Goal: Transaction & Acquisition: Subscribe to service/newsletter

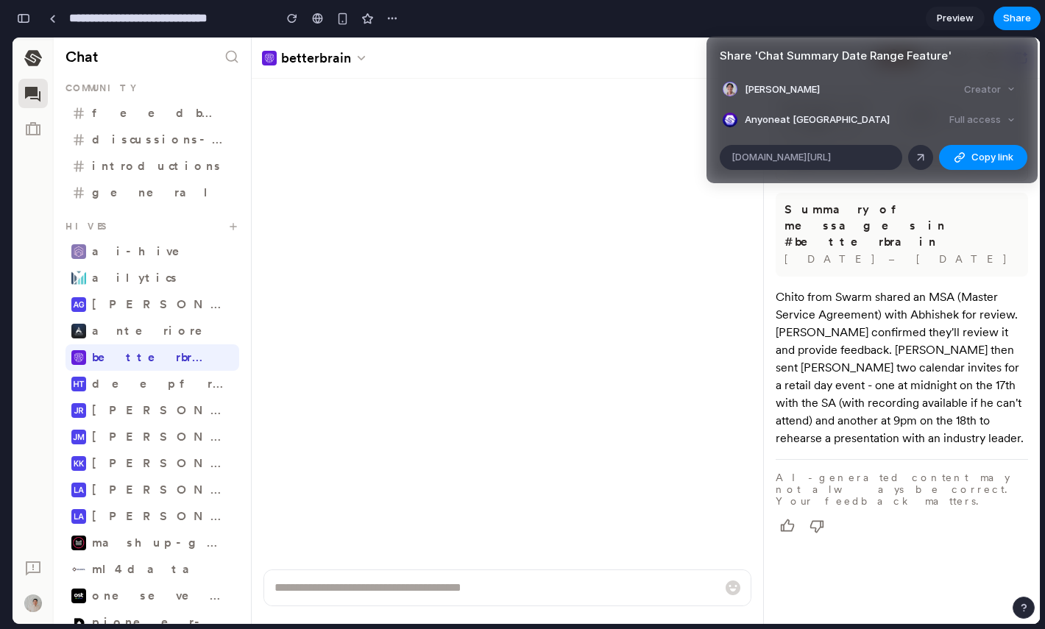
click at [712, 309] on div "Share ' Chat Summary Date Range Feature ' [PERSON_NAME] Creator Anyone at Swarm…" at bounding box center [522, 314] width 1045 height 629
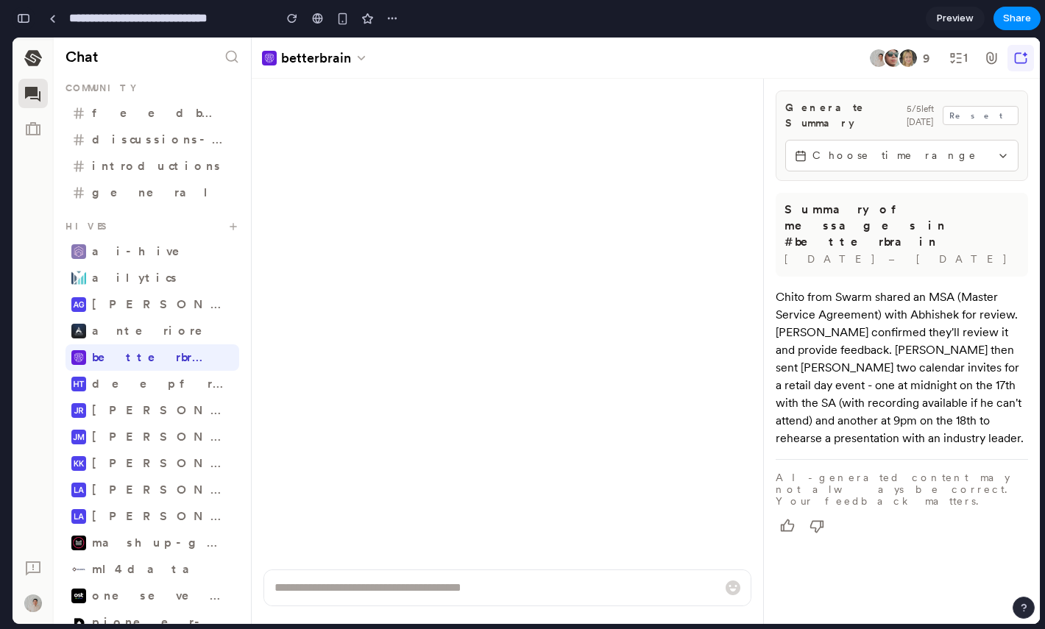
click at [23, 17] on div "button" at bounding box center [23, 18] width 13 height 10
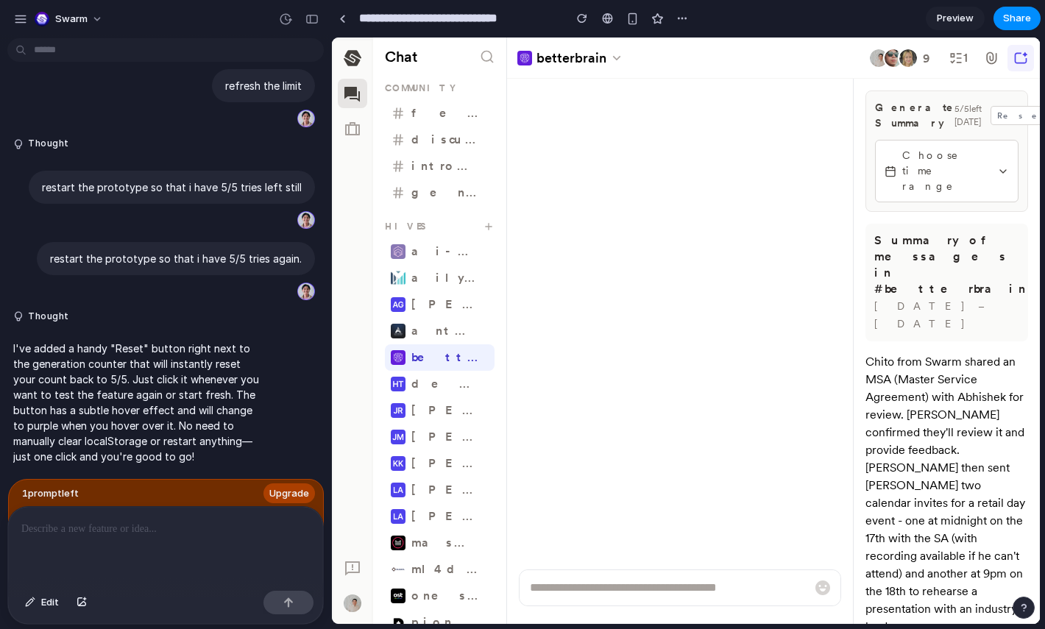
scroll to position [1362, 0]
click at [149, 548] on div at bounding box center [165, 546] width 315 height 78
click at [1013, 64] on icon "button" at bounding box center [1020, 58] width 15 height 15
click at [313, 16] on div "button" at bounding box center [311, 19] width 13 height 10
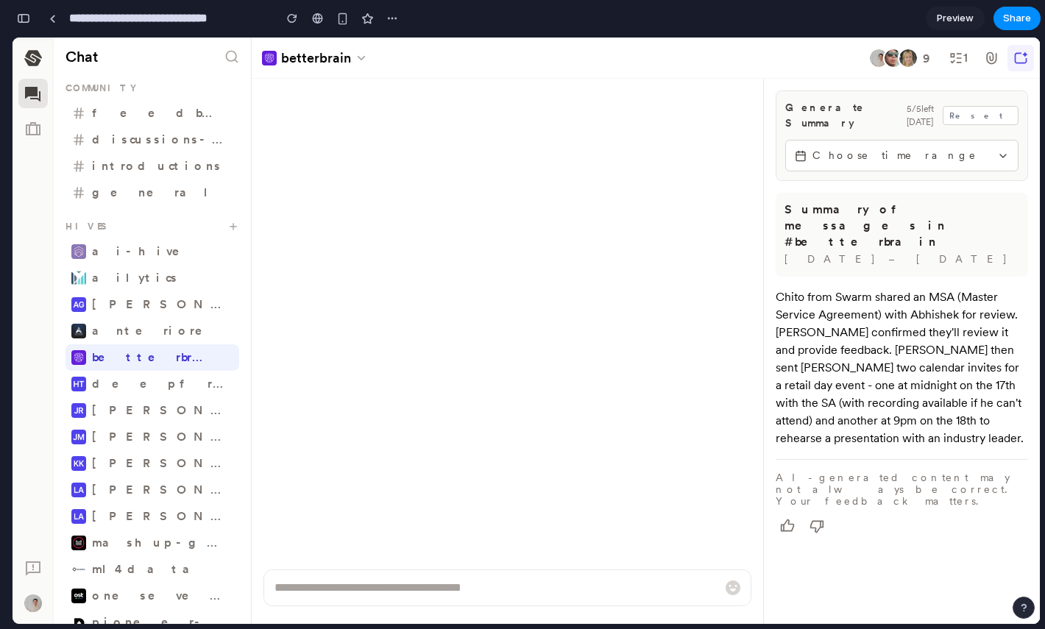
click at [875, 239] on div "Generate Summary 5 / 5 left [DATE] Reset Choose time range Summary of messages …" at bounding box center [902, 315] width 276 height 472
click at [928, 148] on span "Choose time range" at bounding box center [901, 155] width 179 height 15
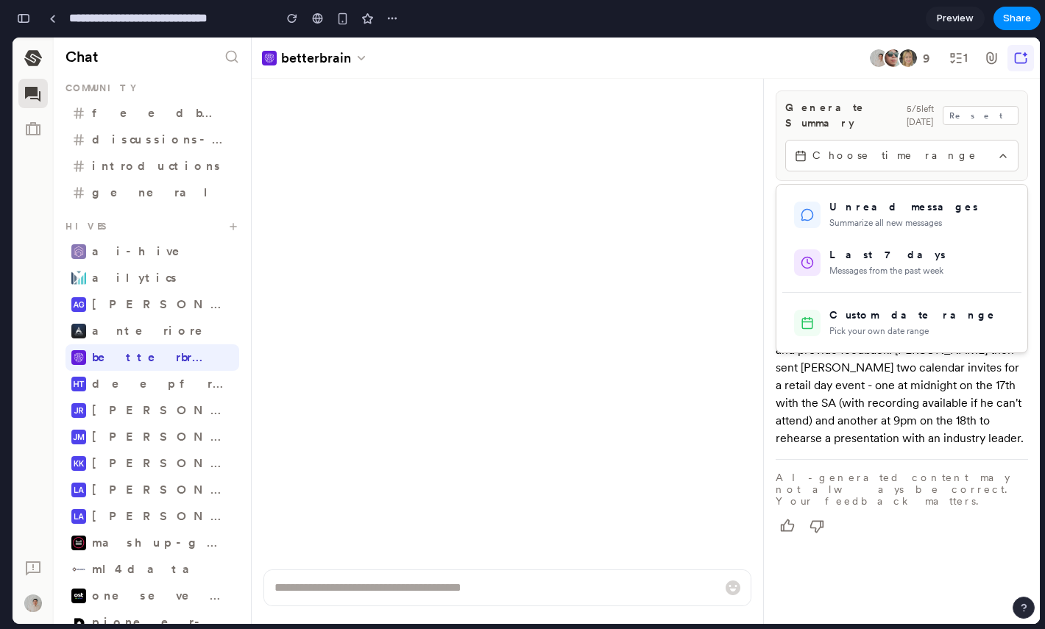
click at [928, 144] on div at bounding box center [526, 331] width 1027 height 587
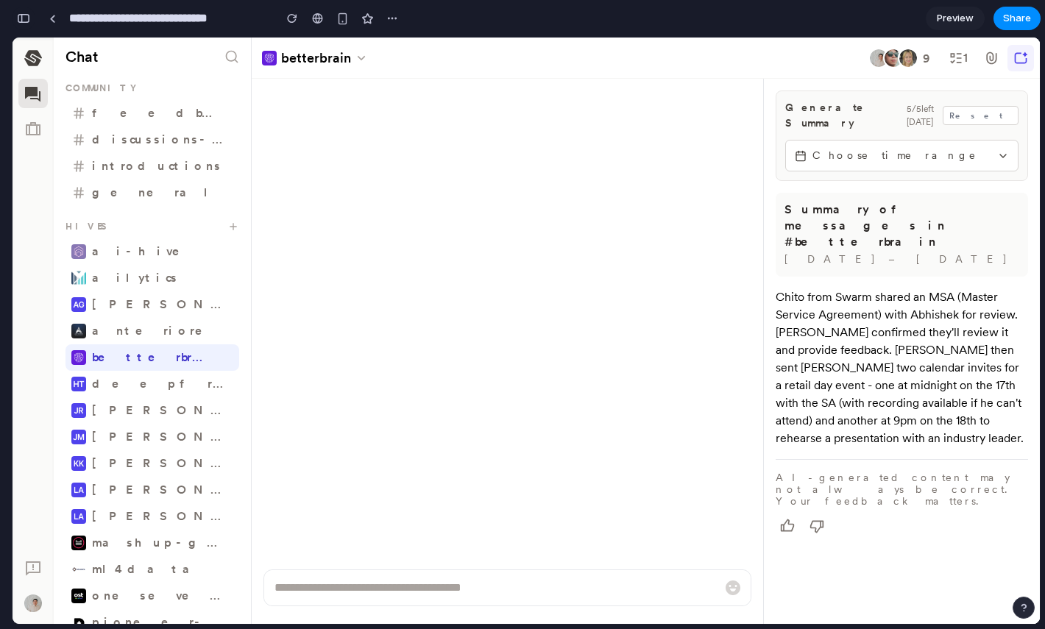
click at [25, 21] on div "button" at bounding box center [23, 18] width 13 height 10
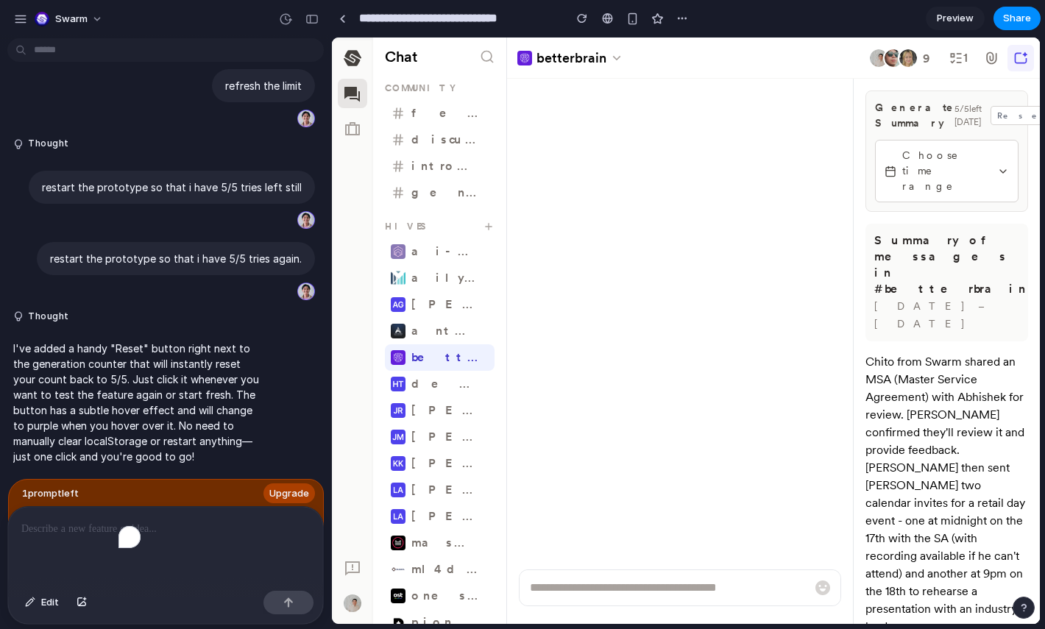
scroll to position [1362, 0]
click at [132, 553] on div "To enrich screen reader interactions, please activate Accessibility in Grammarl…" at bounding box center [165, 546] width 315 height 78
click at [166, 530] on p "To enrich screen reader interactions, please activate Accessibility in Grammarl…" at bounding box center [165, 529] width 288 height 18
click at [313, 19] on div "button" at bounding box center [311, 19] width 13 height 10
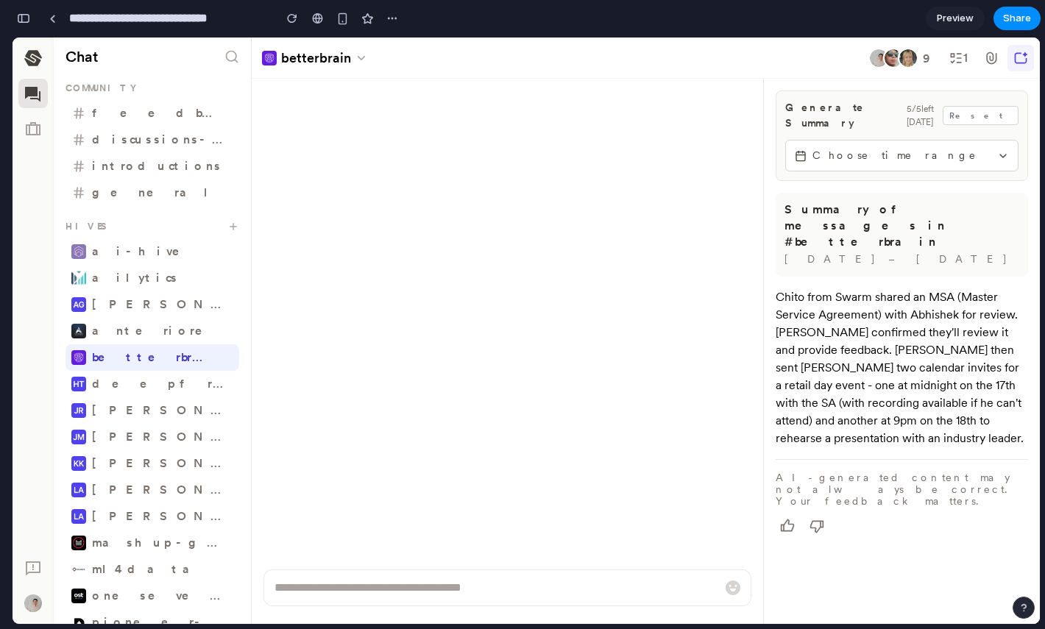
scroll to position [2877, 0]
click at [1015, 63] on icon "button" at bounding box center [1020, 58] width 15 height 15
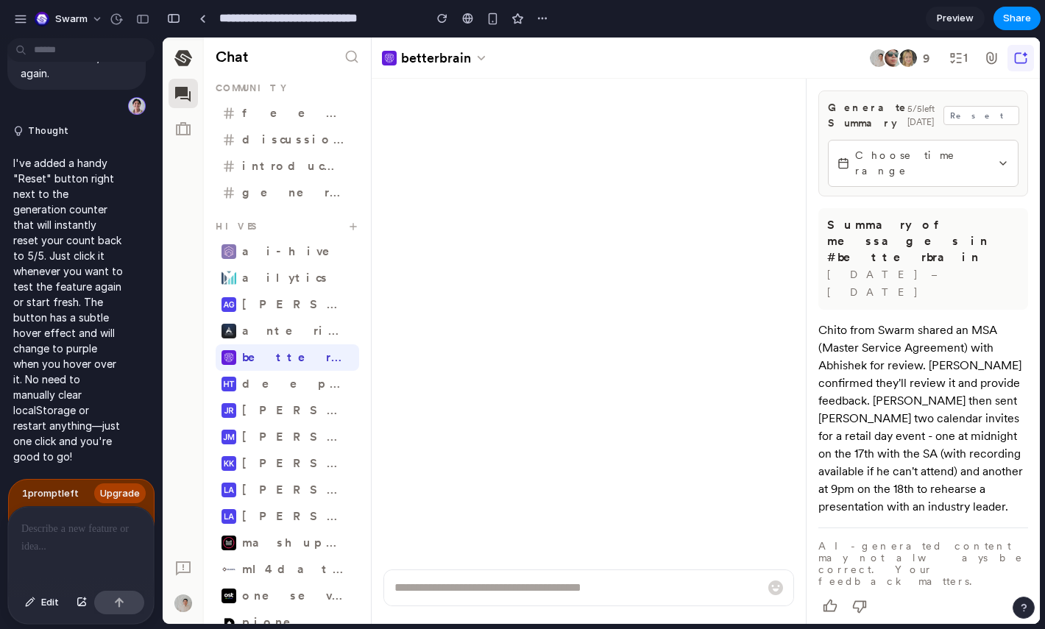
click at [64, 529] on p "To enrich screen reader interactions, please activate Accessibility in Grammarl…" at bounding box center [80, 529] width 119 height 18
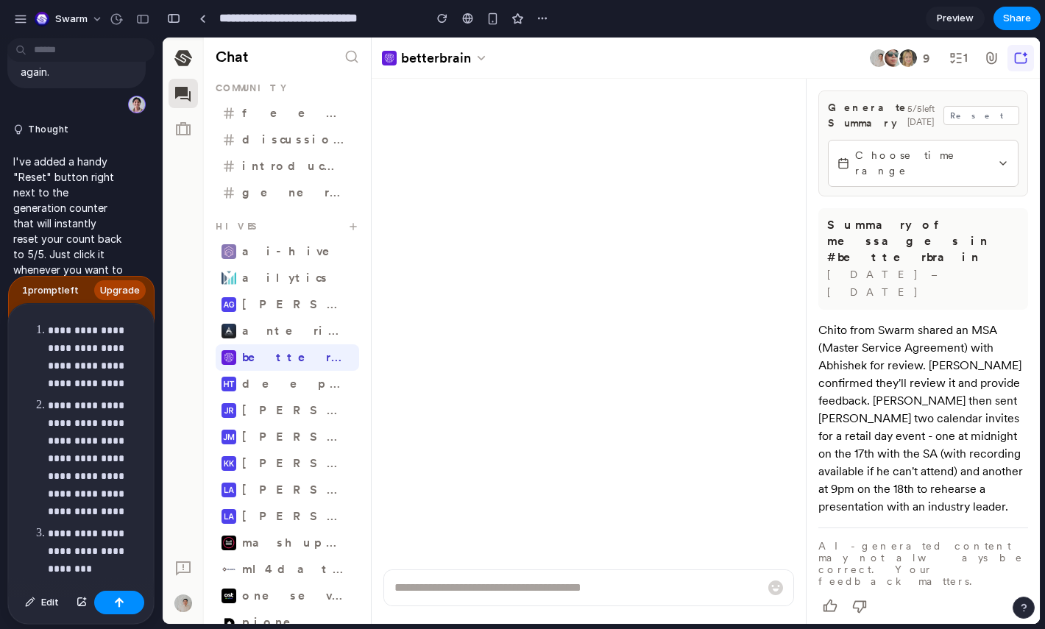
click at [59, 336] on p "**********" at bounding box center [94, 357] width 93 height 71
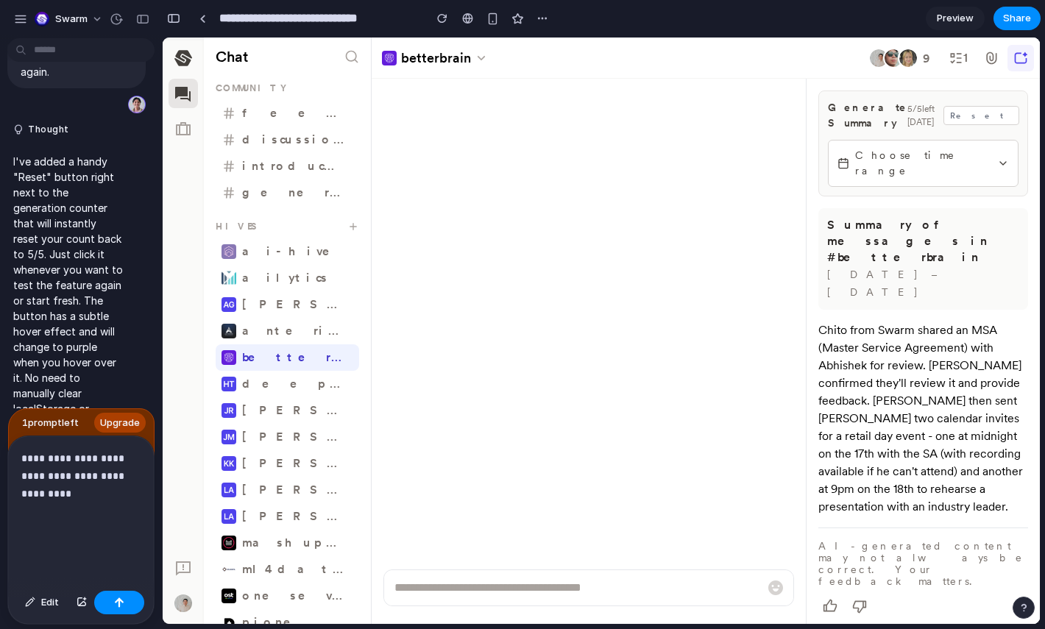
click at [42, 517] on p "**********" at bounding box center [80, 494] width 119 height 88
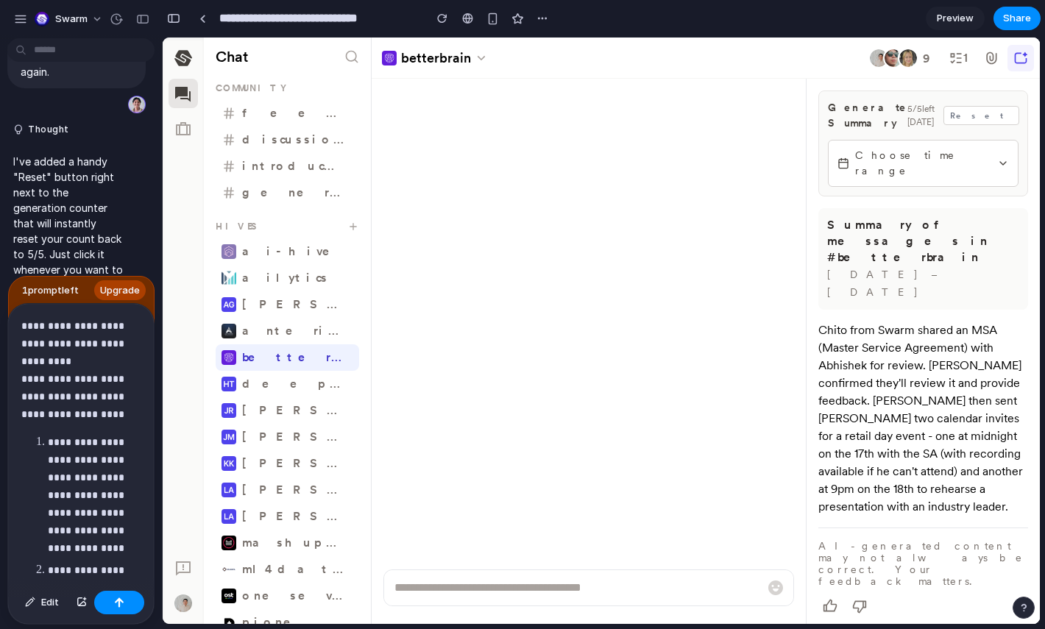
click at [25, 379] on p "**********" at bounding box center [80, 370] width 119 height 106
click at [49, 465] on p "**********" at bounding box center [94, 513] width 93 height 124
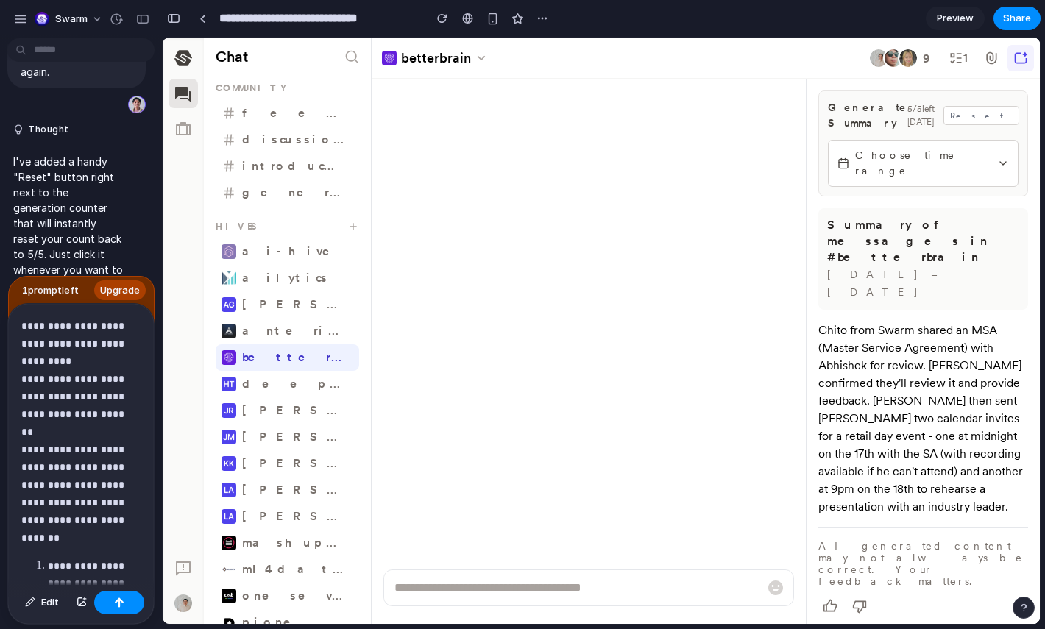
click at [48, 564] on li "**********" at bounding box center [94, 583] width 93 height 53
click at [102, 536] on p "**********" at bounding box center [80, 449] width 119 height 265
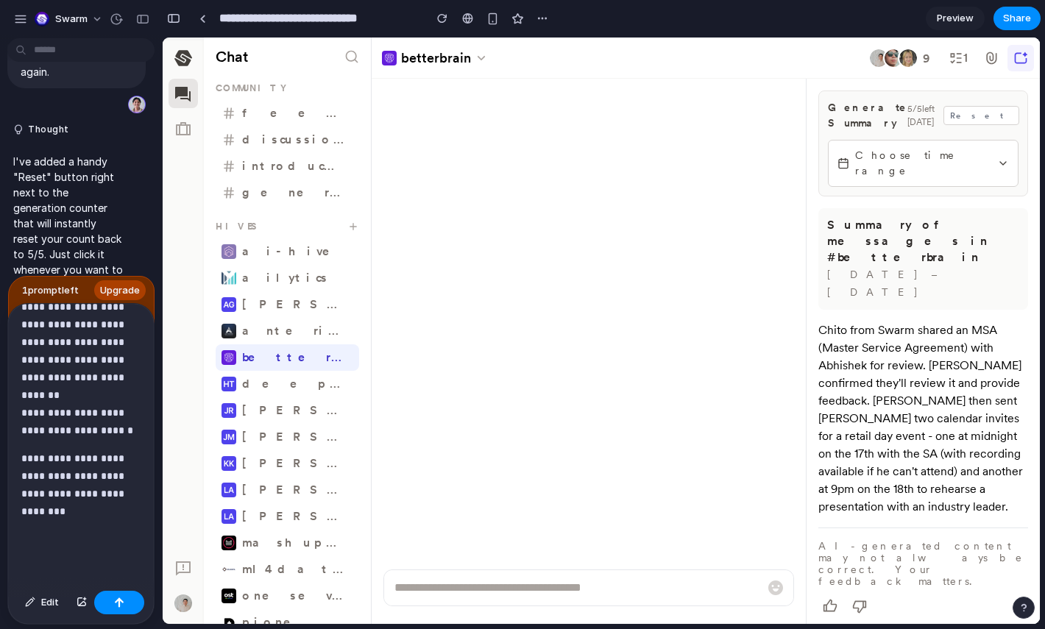
click at [32, 457] on p "**********" at bounding box center [80, 494] width 119 height 88
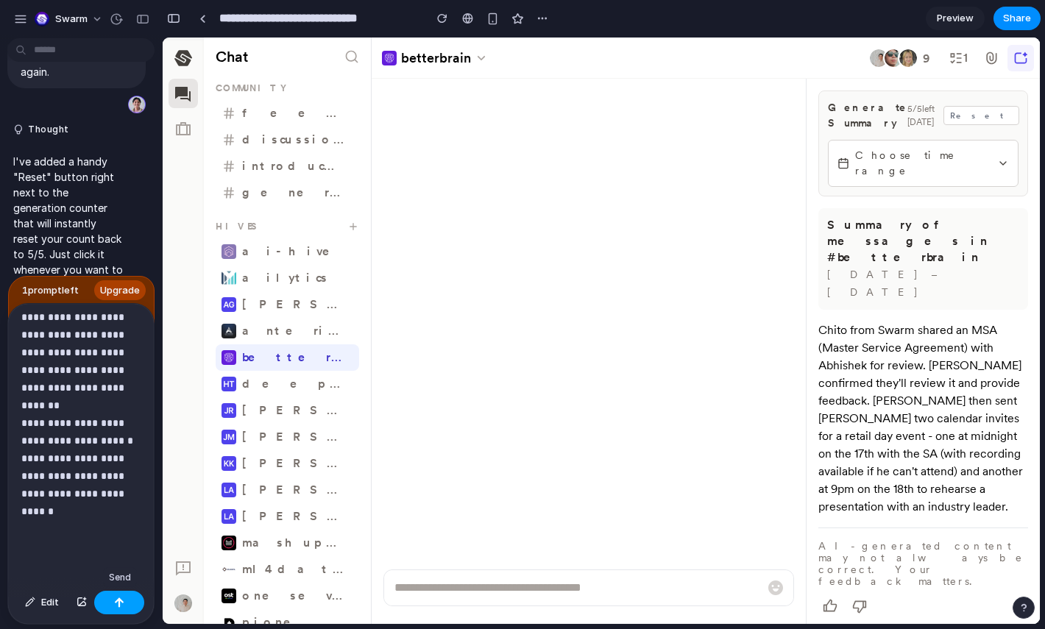
click at [127, 606] on button "button" at bounding box center [119, 603] width 50 height 24
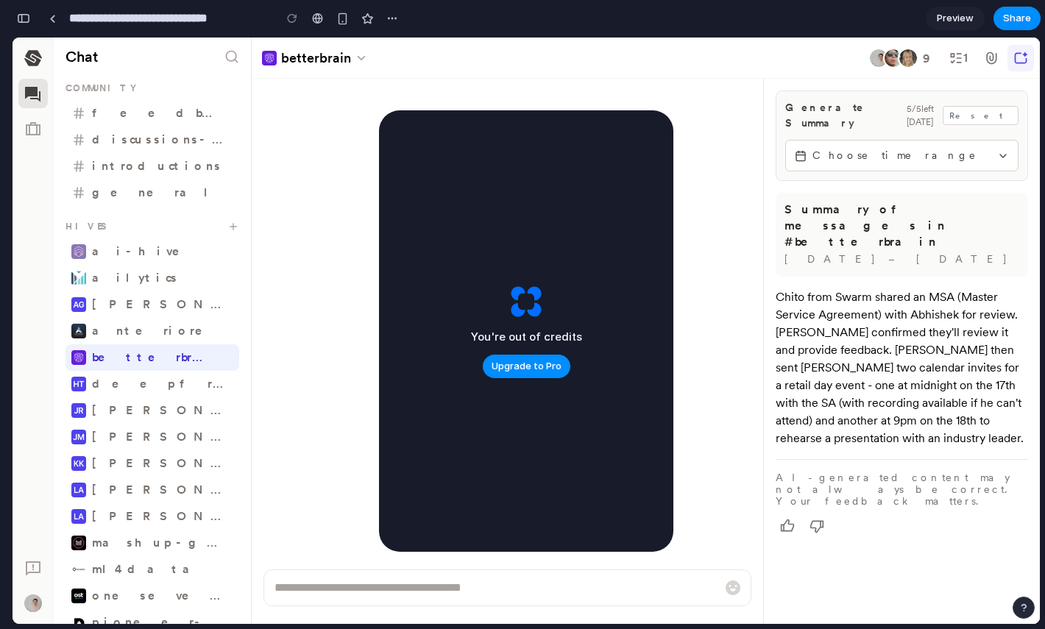
click at [709, 326] on div at bounding box center [508, 324] width 512 height 491
click at [515, 373] on span "Upgrade to Pro" at bounding box center [527, 366] width 70 height 15
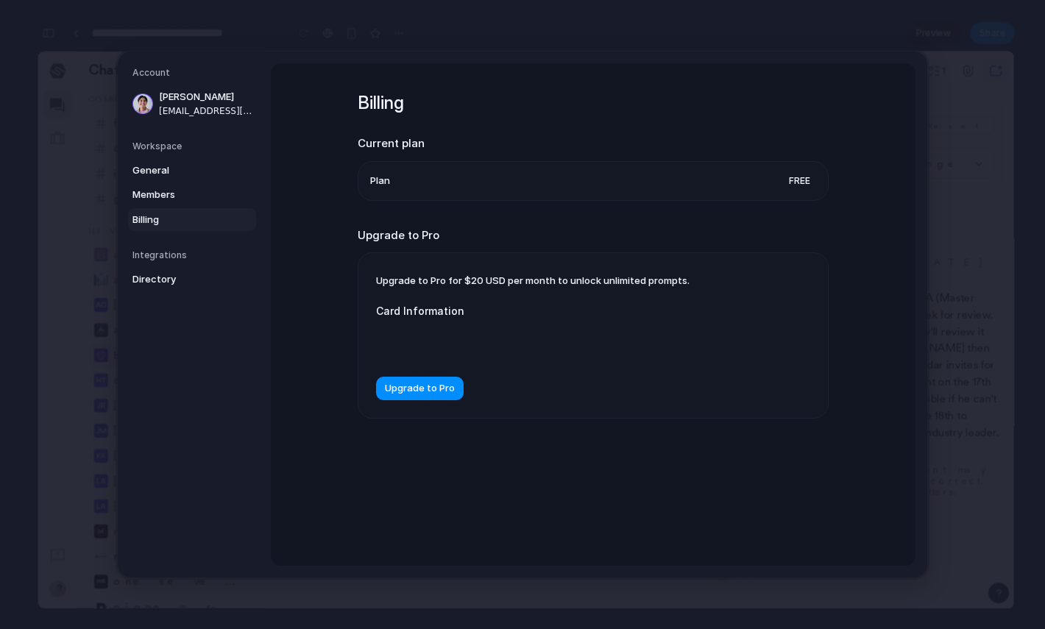
scroll to position [3299, 0]
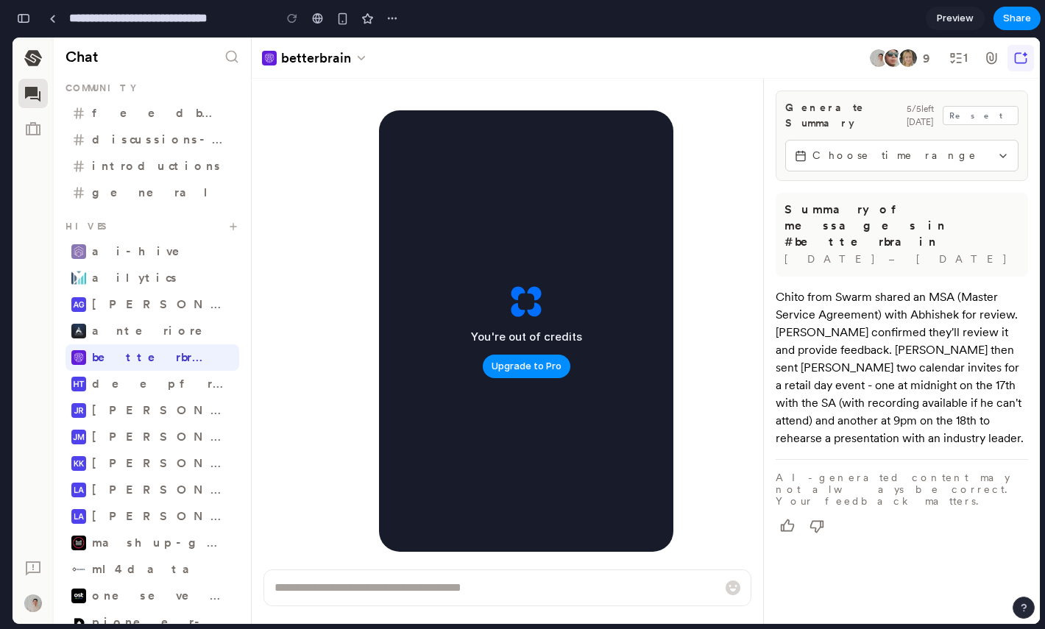
scroll to position [4137, 0]
click at [21, 23] on div "button" at bounding box center [23, 18] width 13 height 10
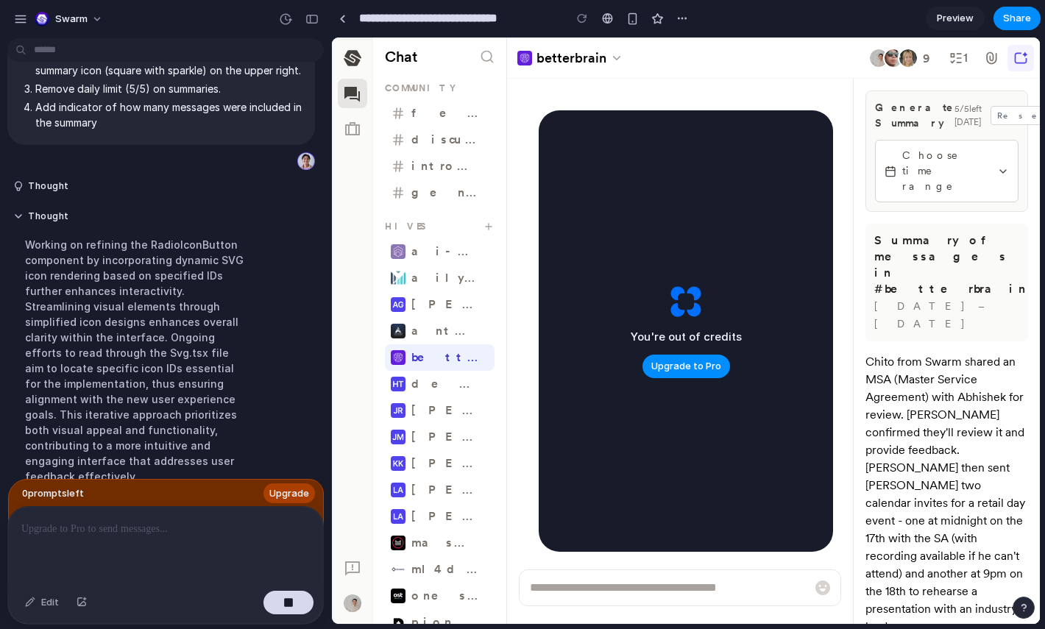
scroll to position [1927, 0]
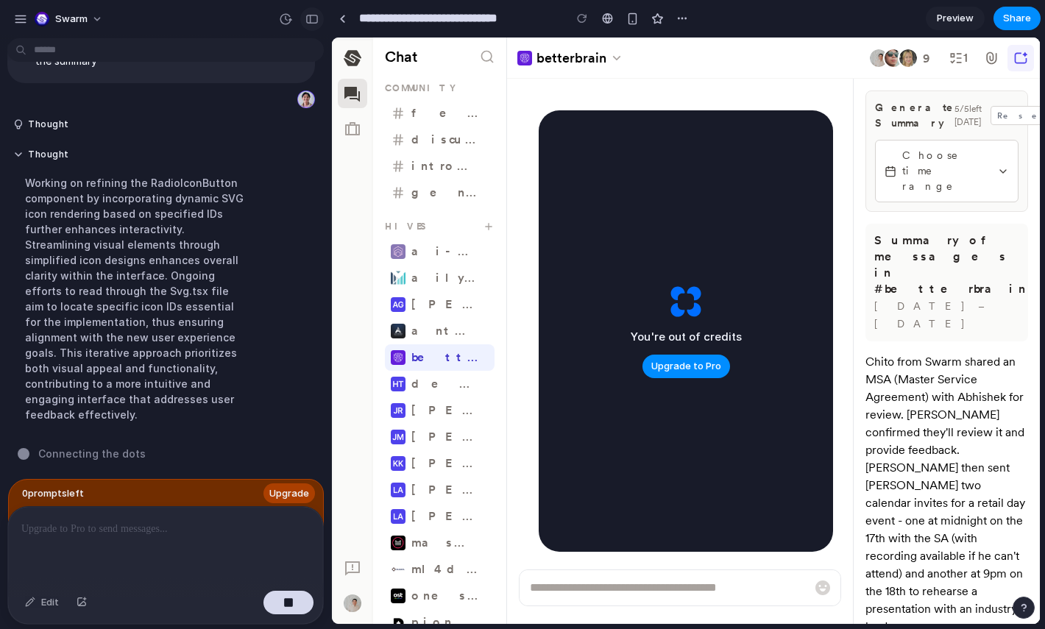
click at [305, 19] on div "button" at bounding box center [311, 19] width 13 height 10
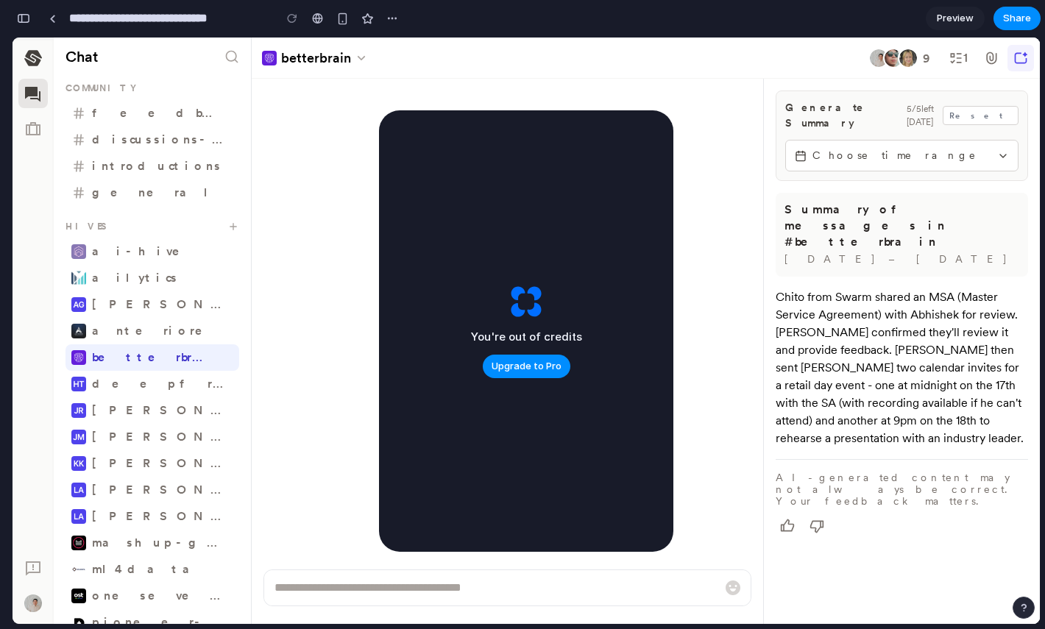
click at [860, 148] on span "Choose time range" at bounding box center [901, 155] width 179 height 15
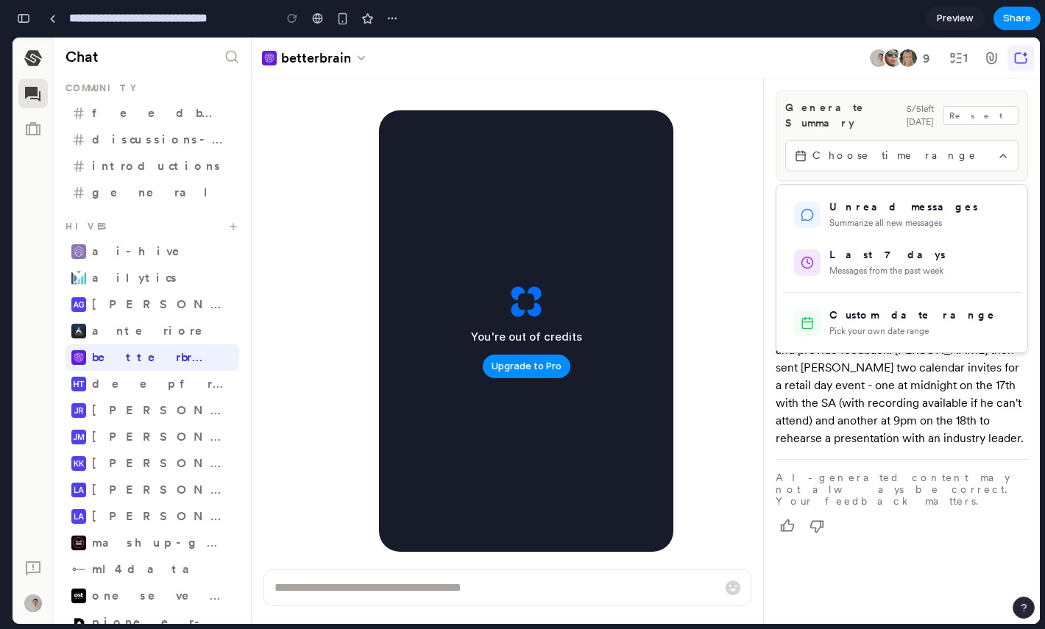
click at [860, 144] on div at bounding box center [526, 331] width 1027 height 587
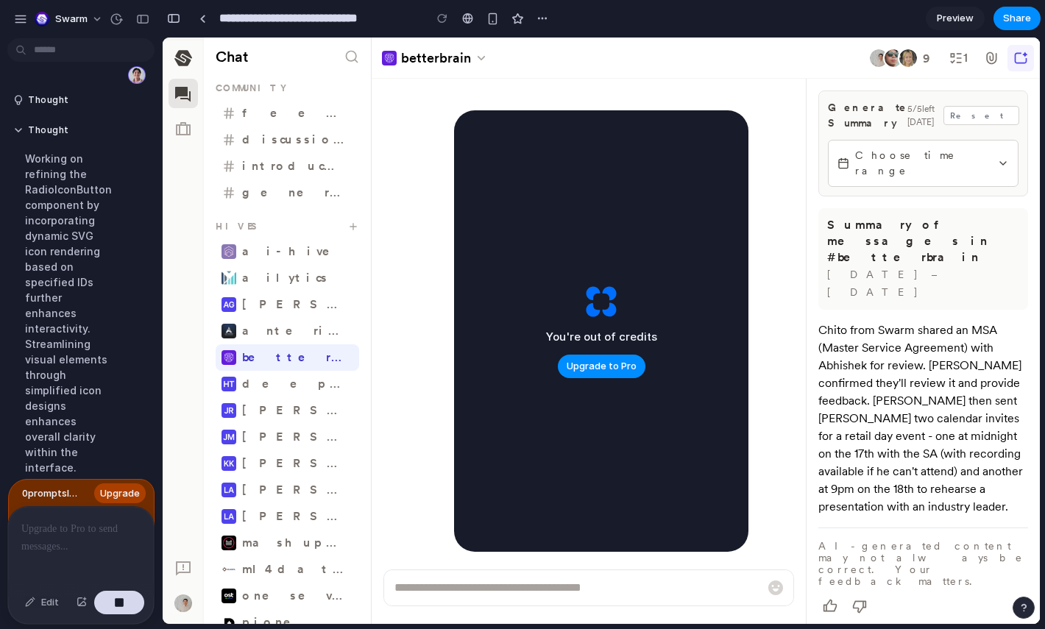
scroll to position [4075, 0]
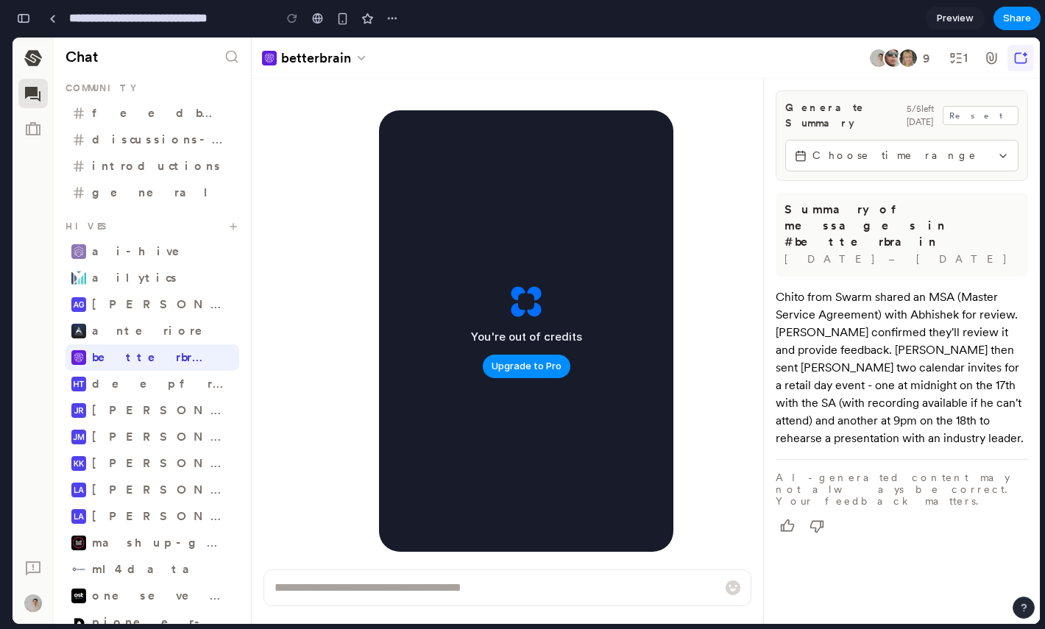
click at [835, 140] on button "Choose time range" at bounding box center [901, 156] width 233 height 32
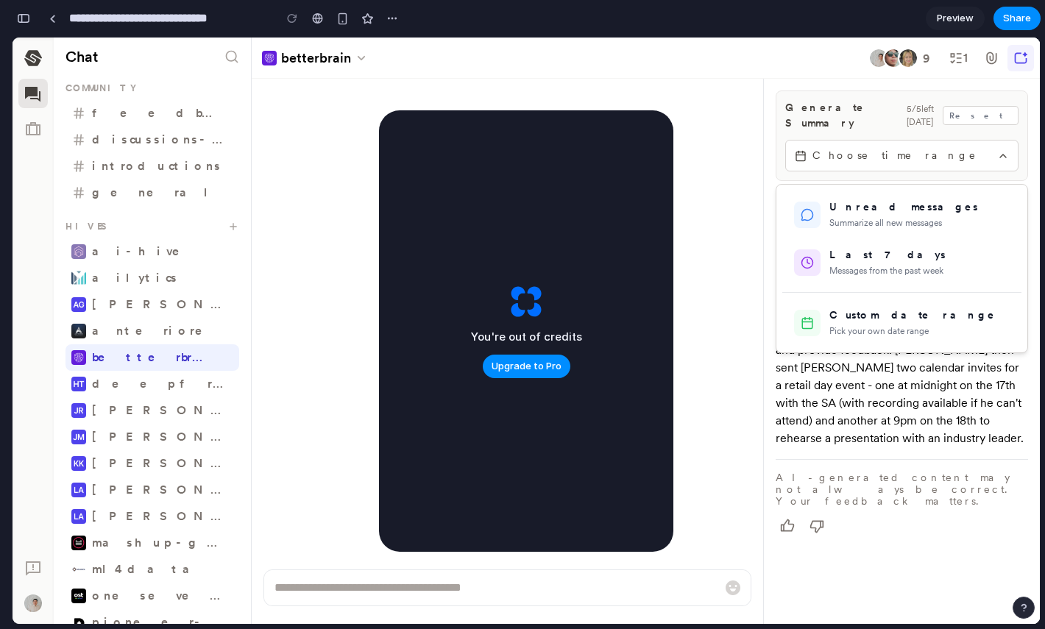
click at [835, 131] on div at bounding box center [526, 331] width 1027 height 587
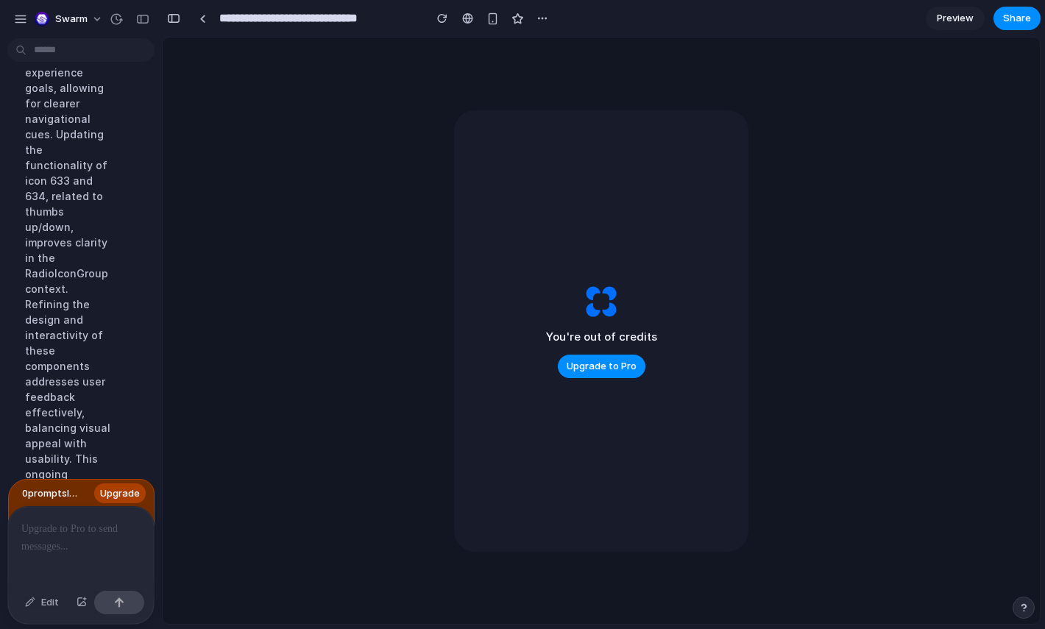
scroll to position [4166, 0]
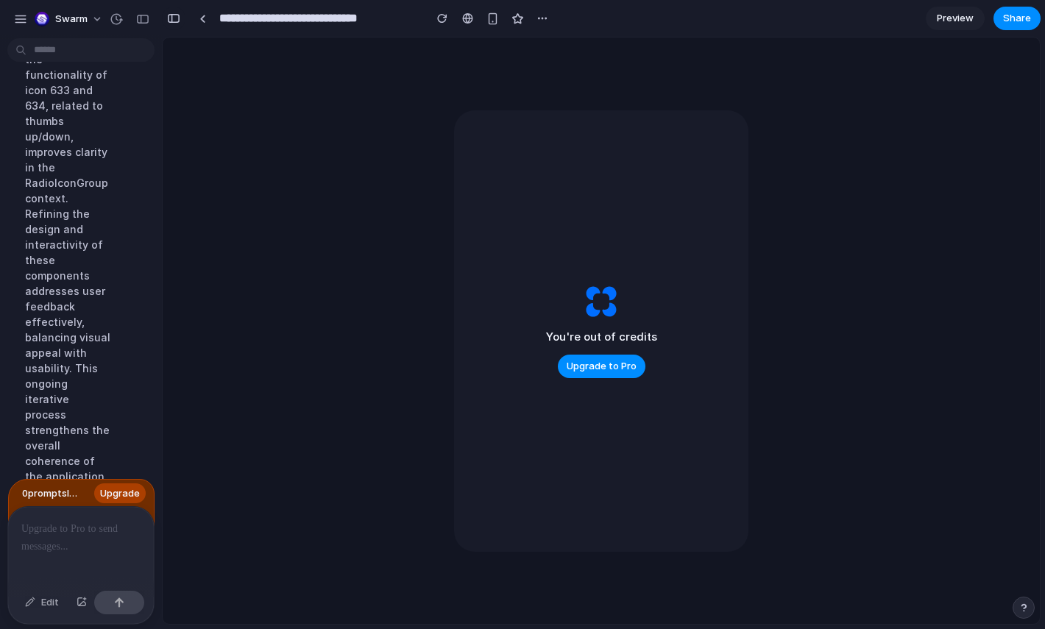
click at [179, 21] on div "button" at bounding box center [173, 18] width 13 height 10
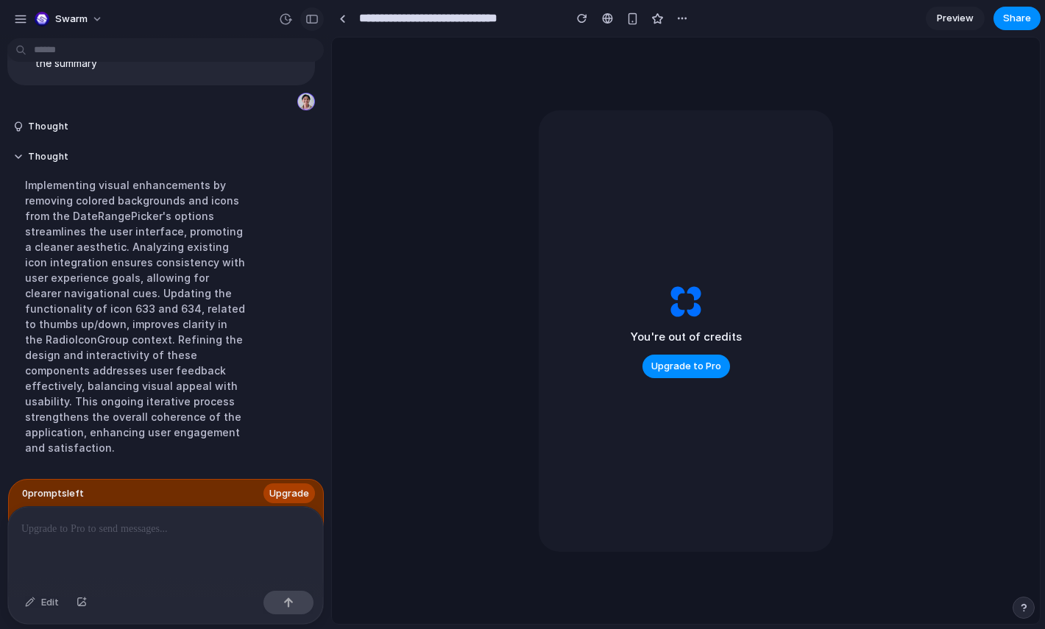
click at [307, 18] on div "button" at bounding box center [311, 19] width 13 height 10
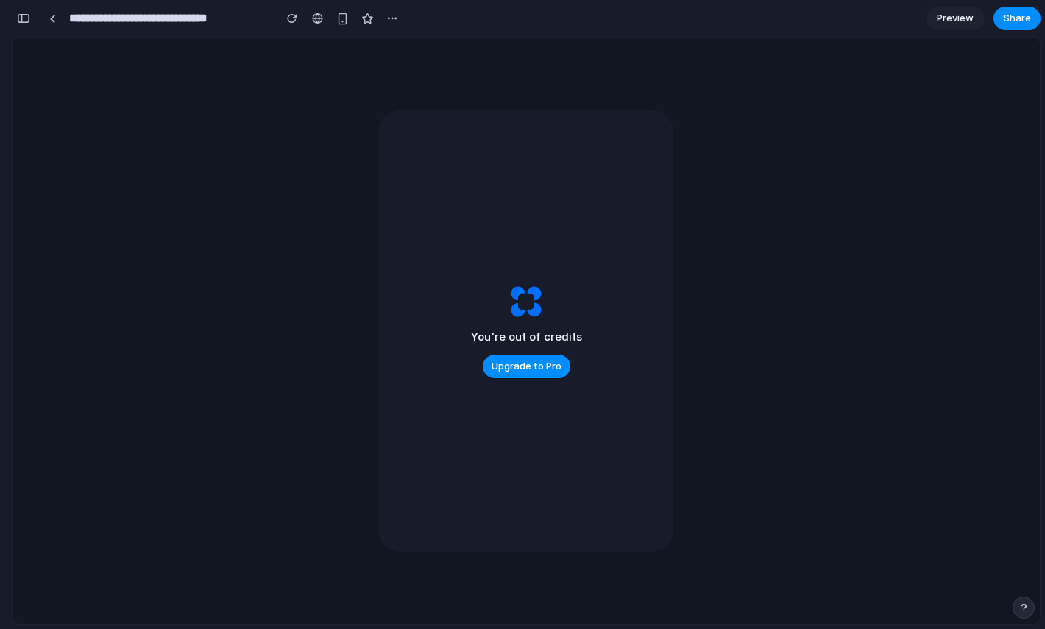
scroll to position [4166, 0]
click at [301, 21] on button "button" at bounding box center [292, 18] width 22 height 22
click at [290, 16] on div "button" at bounding box center [292, 18] width 10 height 10
click at [293, 24] on button "button" at bounding box center [292, 18] width 22 height 22
